Goal: Task Accomplishment & Management: Complete application form

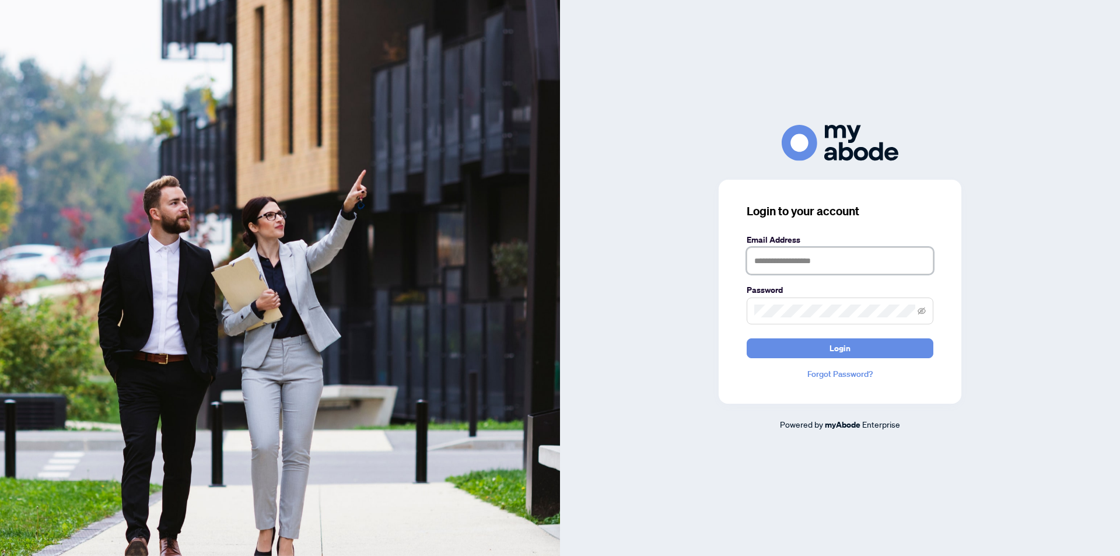
click at [913, 273] on input "text" at bounding box center [840, 260] width 187 height 27
type input "**********"
click at [925, 314] on icon "eye-invisible" at bounding box center [922, 311] width 8 height 8
click at [853, 353] on button "Login" at bounding box center [840, 348] width 187 height 20
click at [857, 351] on button "Login" at bounding box center [840, 348] width 187 height 20
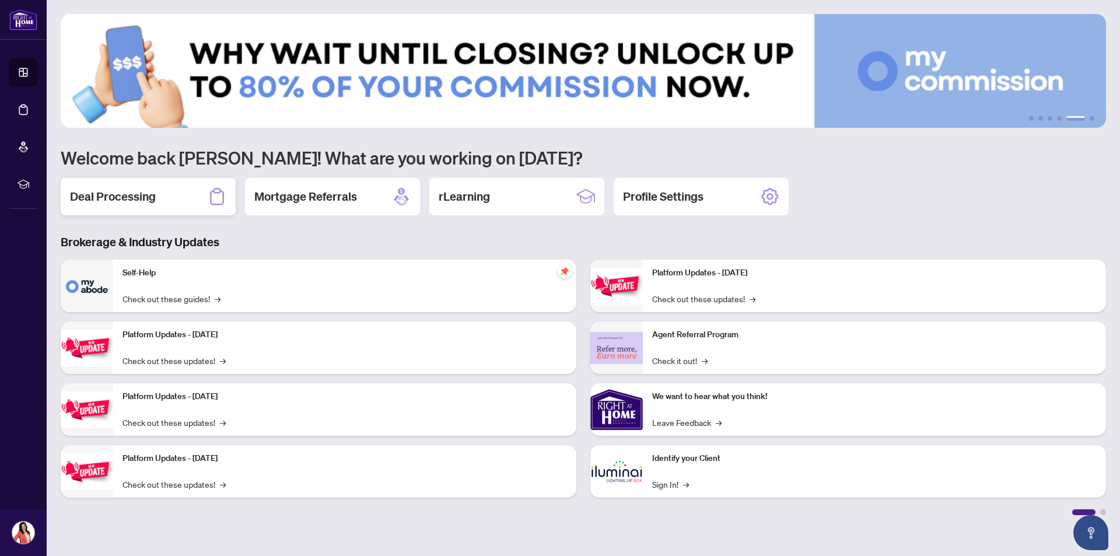
click at [184, 205] on div "Deal Processing" at bounding box center [148, 196] width 175 height 37
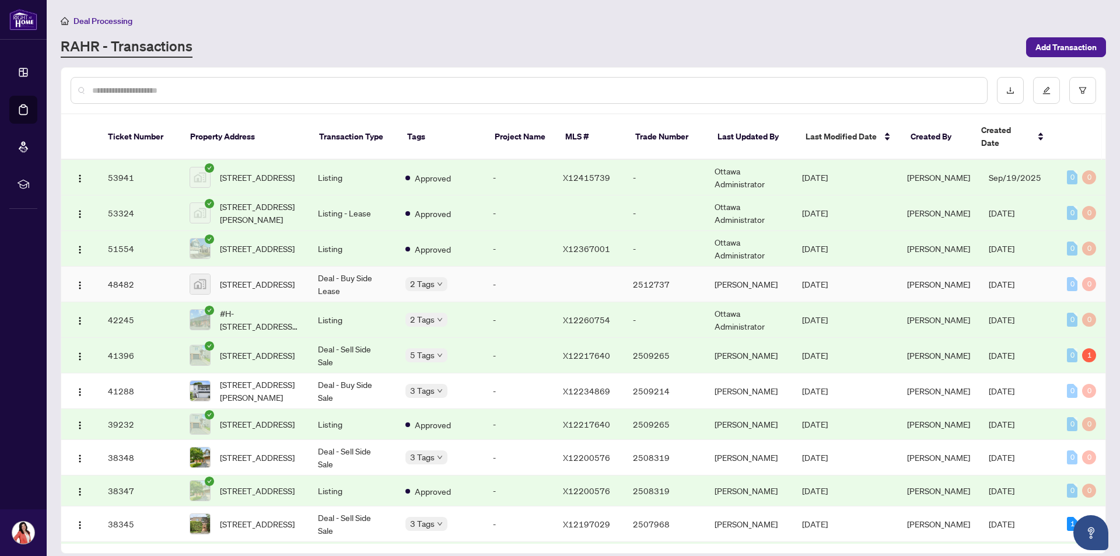
click at [431, 268] on body "Dashboard Deal Processing Mortgage Referrals rLearning Tania Kohl tk@makingitha…" at bounding box center [560, 278] width 1120 height 556
click at [452, 298] on span "Pending Payment" at bounding box center [460, 296] width 65 height 13
click at [235, 278] on span "1366 Carling Ave #509, Ottawa, Ontario, Canada" at bounding box center [257, 284] width 75 height 13
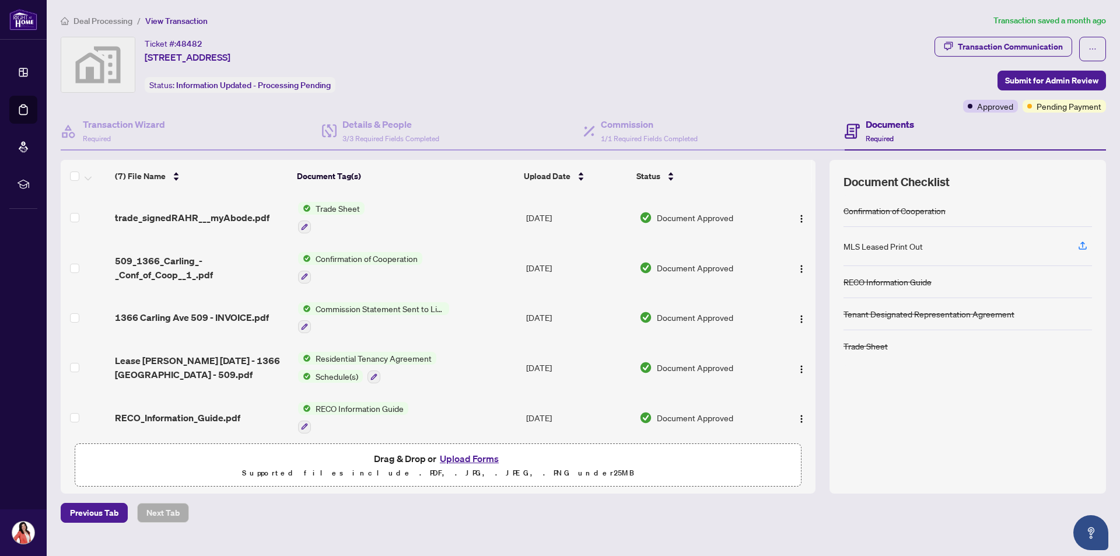
click at [773, 85] on div "Ticket #: 48482 1366 Carling Ave #509, Ottawa, Ontario, Canada Status: Informat…" at bounding box center [495, 65] width 869 height 56
click at [1042, 78] on span "Submit for Admin Review" at bounding box center [1051, 80] width 93 height 19
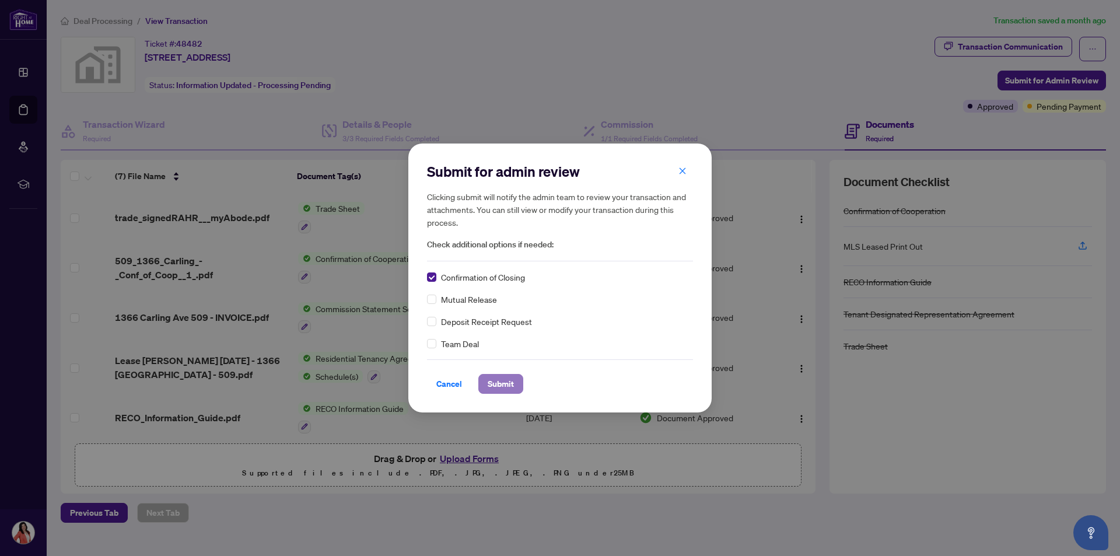
drag, startPoint x: 497, startPoint y: 380, endPoint x: 568, endPoint y: 360, distance: 73.5
click at [497, 379] on span "Submit" at bounding box center [501, 384] width 26 height 19
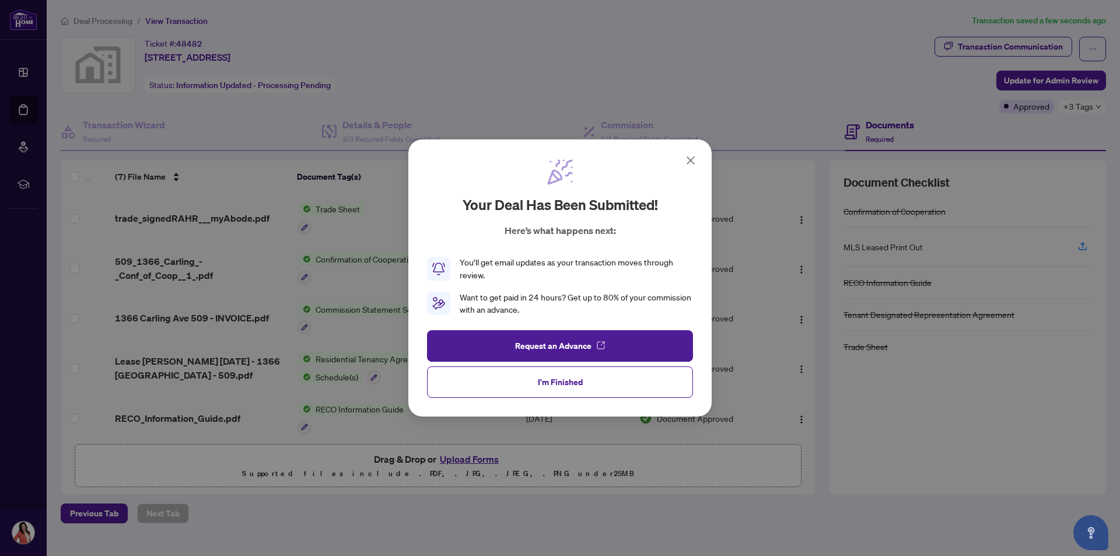
click at [551, 386] on span "I'm Finished" at bounding box center [560, 382] width 45 height 19
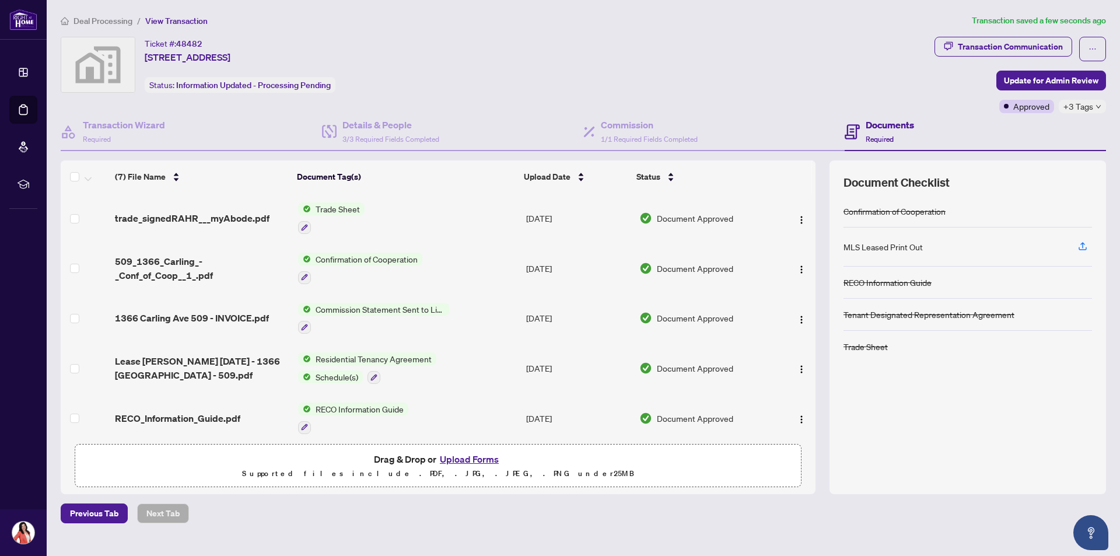
drag, startPoint x: 146, startPoint y: 57, endPoint x: 385, endPoint y: 74, distance: 239.3
click at [385, 74] on div "Ticket #: 48482 1366 Carling Ave #509, Ottawa, Ontario, Canada Status: Informat…" at bounding box center [495, 65] width 869 height 56
copy span "1366 Carling Ave #509, Ottawa, Ontario, Canada"
